Goal: Transaction & Acquisition: Purchase product/service

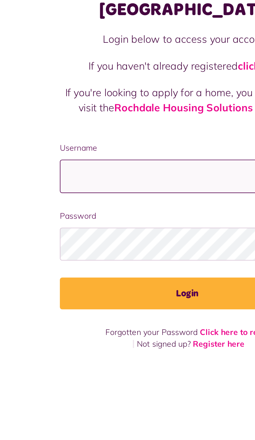
click at [88, 115] on input "Username" at bounding box center [127, 122] width 117 height 15
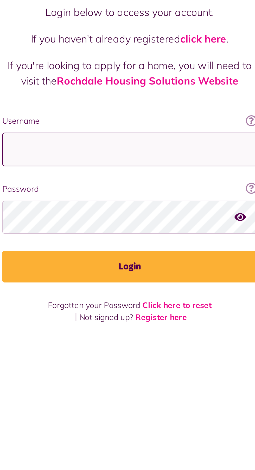
click at [116, 115] on input "Username" at bounding box center [127, 122] width 117 height 15
type input "**********"
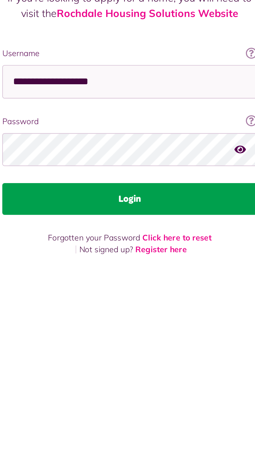
click at [123, 169] on button "Login" at bounding box center [127, 176] width 117 height 15
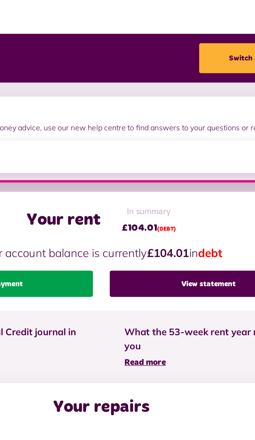
click at [96, 228] on link "Make a payment" at bounding box center [68, 228] width 110 height 15
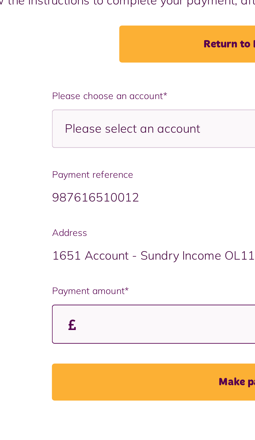
click at [109, 195] on input "Payment amount*" at bounding box center [128, 197] width 160 height 15
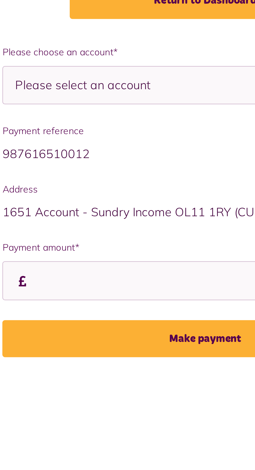
click at [100, 120] on span "Please select an account" at bounding box center [89, 120] width 72 height 15
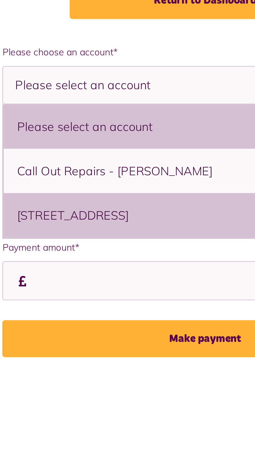
click at [101, 171] on li "17 Rosemount, Middleton, M24 5RR - Flat" at bounding box center [127, 171] width 159 height 17
select select "**********"
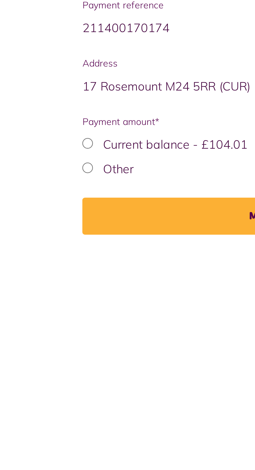
click at [56, 193] on label "Current balance - £104.01" at bounding box center [84, 193] width 57 height 6
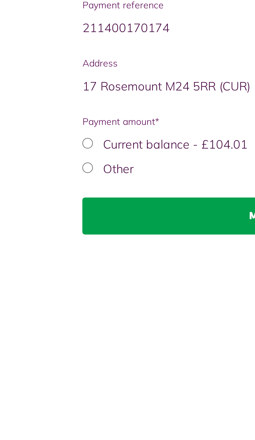
click at [92, 219] on button "Make payment" at bounding box center [128, 221] width 160 height 15
